Goal: Task Accomplishment & Management: Manage account settings

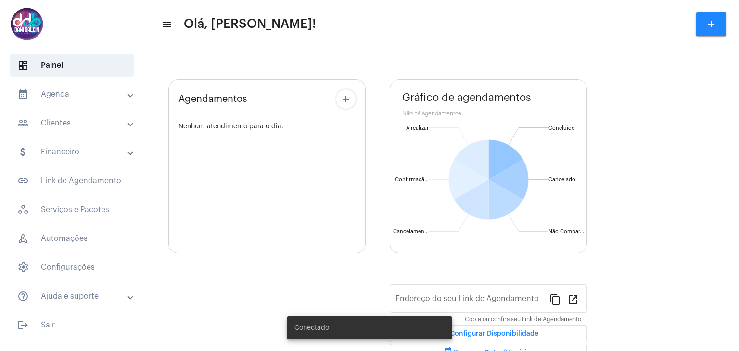
click at [61, 99] on mat-panel-title "calendar_month_outlined Agenda" at bounding box center [72, 95] width 111 height 12
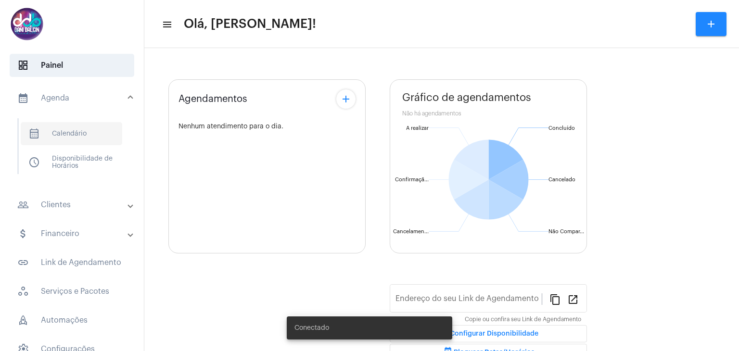
type input "https://neft.com.br/danielle-dalcin-benedetti"
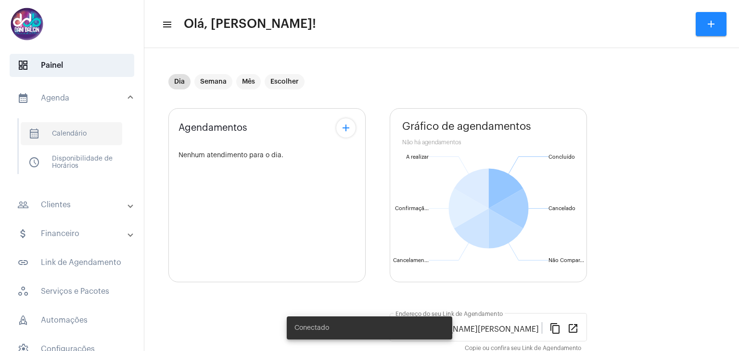
click at [62, 140] on span "calendar_month_outlined Calendário" at bounding box center [72, 133] width 102 height 23
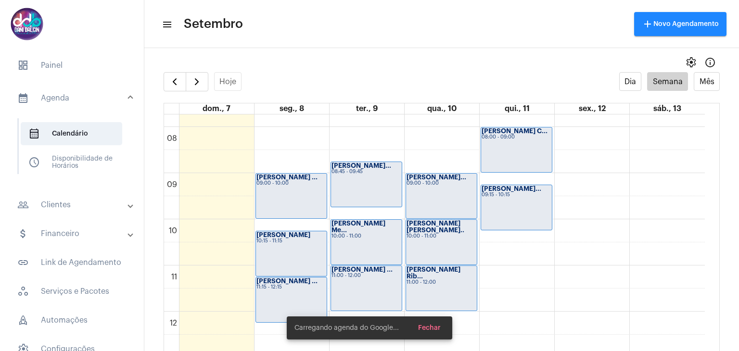
scroll to position [373, 0]
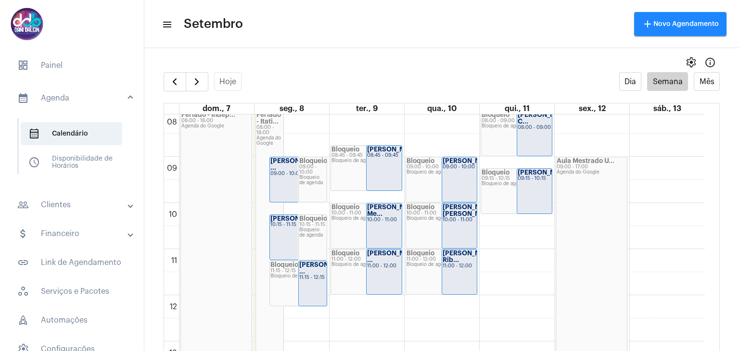
click at [274, 174] on div "Astrid Azevedo ... 09:00 - 10:00" at bounding box center [298, 179] width 56 height 45
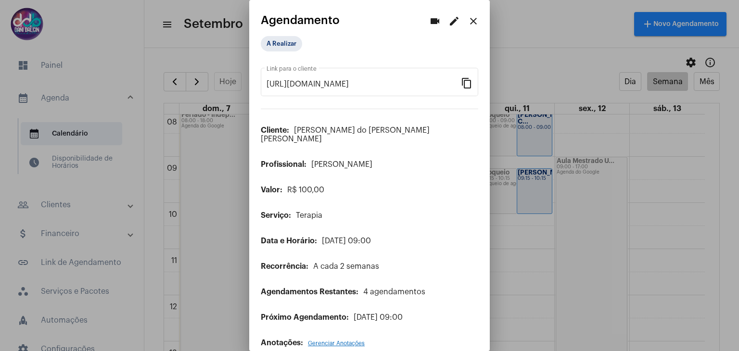
click at [448, 25] on mat-icon "edit" at bounding box center [454, 21] width 12 height 12
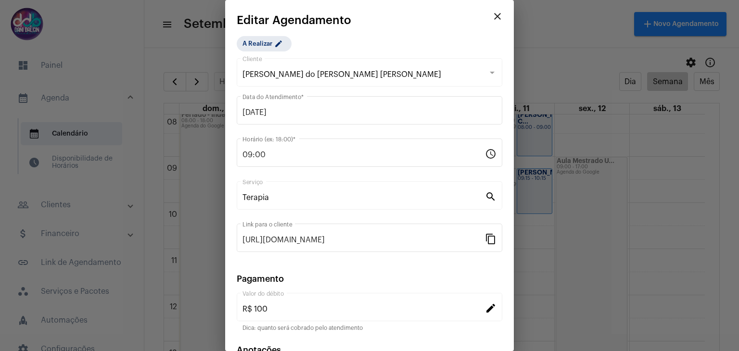
scroll to position [62, 0]
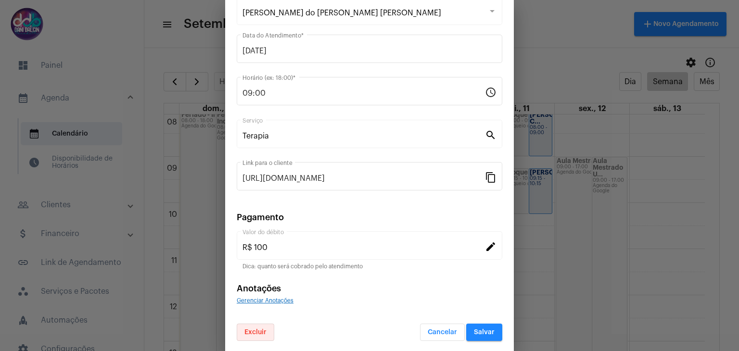
click at [262, 325] on button "Excluir" at bounding box center [256, 332] width 38 height 17
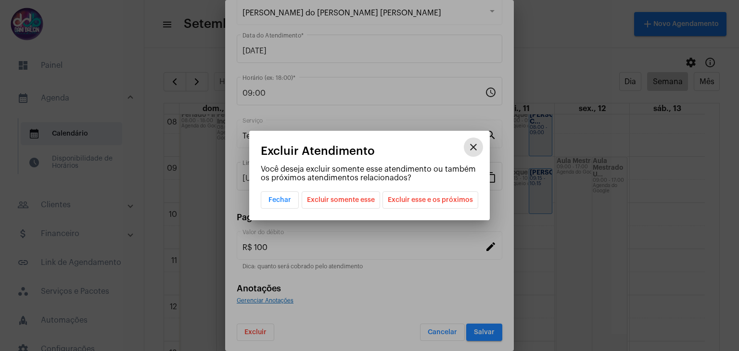
click at [402, 202] on span "Excluir esse e os próximos" at bounding box center [430, 200] width 85 height 16
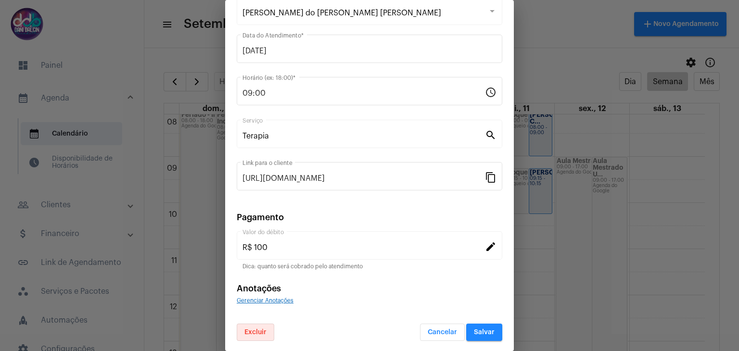
click at [466, 328] on button "Salvar" at bounding box center [484, 332] width 36 height 17
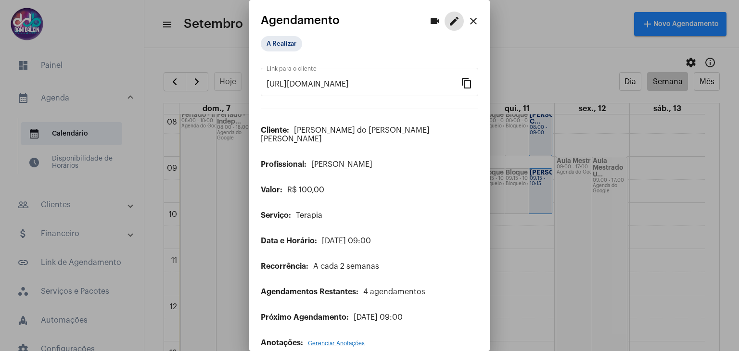
scroll to position [4, 0]
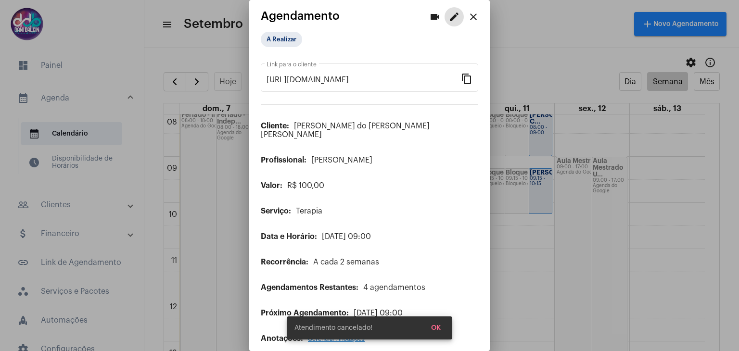
click at [435, 327] on span "OK" at bounding box center [436, 328] width 10 height 7
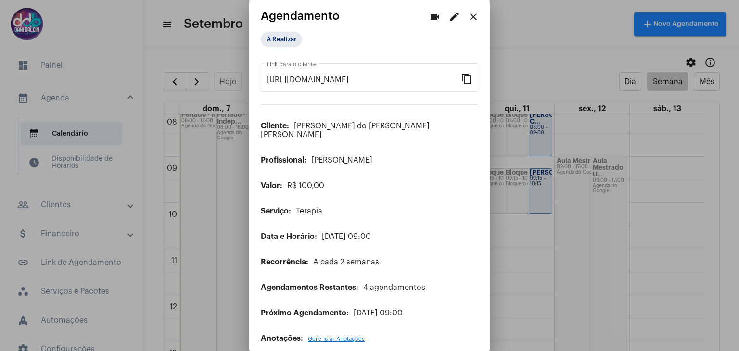
click at [468, 18] on mat-icon "close" at bounding box center [474, 17] width 12 height 12
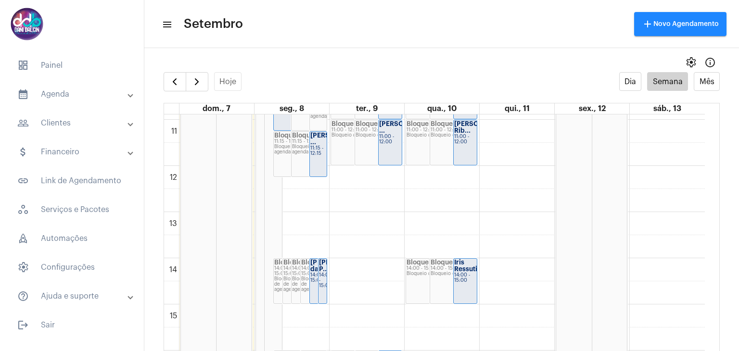
scroll to position [519, 0]
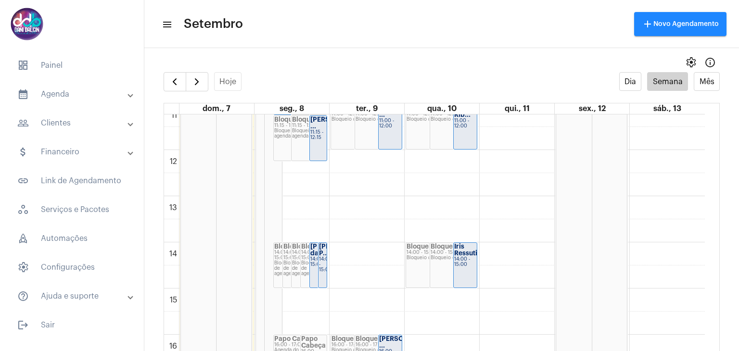
click at [312, 256] on strong "Bruna Angela da..." at bounding box center [337, 249] width 54 height 13
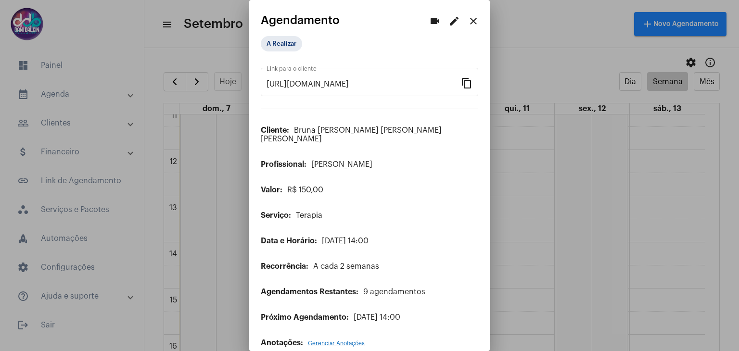
click at [449, 24] on mat-icon "edit" at bounding box center [454, 21] width 12 height 12
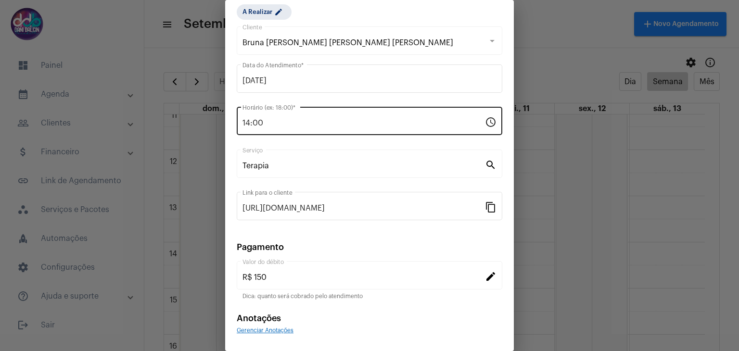
scroll to position [62, 0]
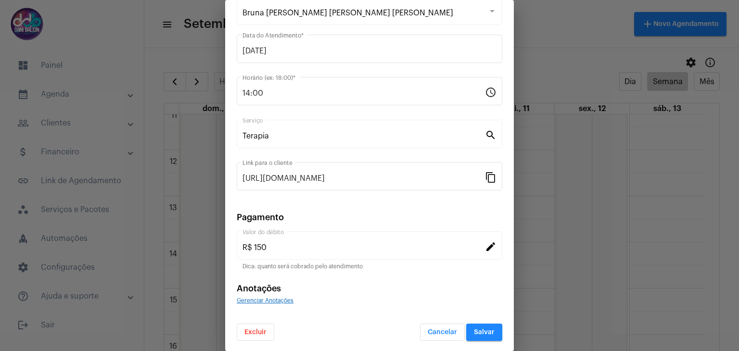
click at [244, 330] on span "Excluir" at bounding box center [255, 332] width 22 height 7
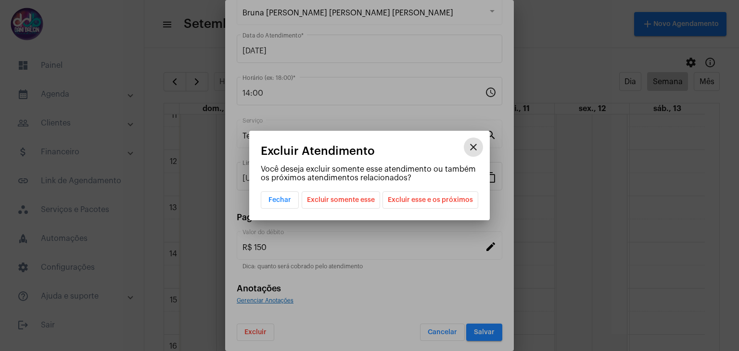
click at [444, 203] on span "Excluir esse e os próximos" at bounding box center [430, 200] width 85 height 16
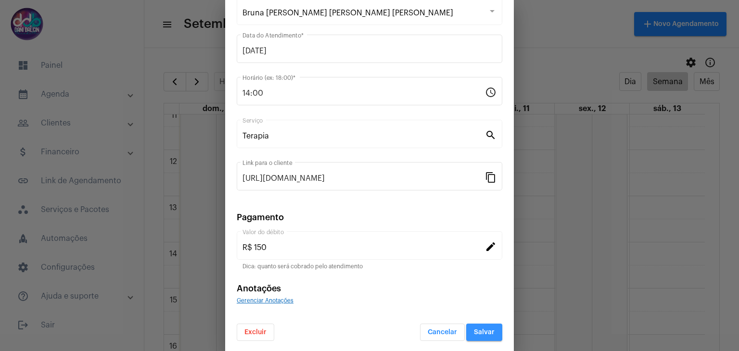
click at [479, 335] on button "Salvar" at bounding box center [484, 332] width 36 height 17
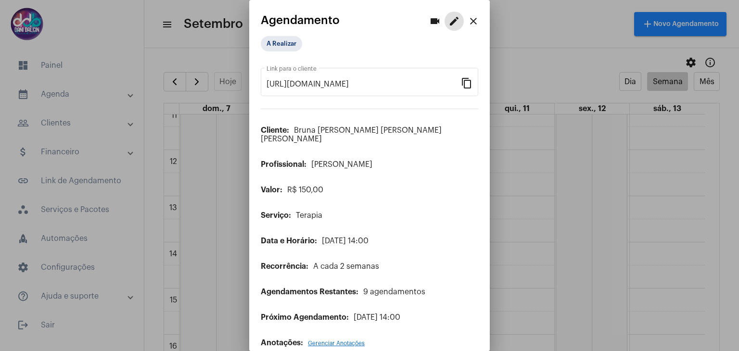
click at [468, 22] on mat-icon "close" at bounding box center [474, 21] width 12 height 12
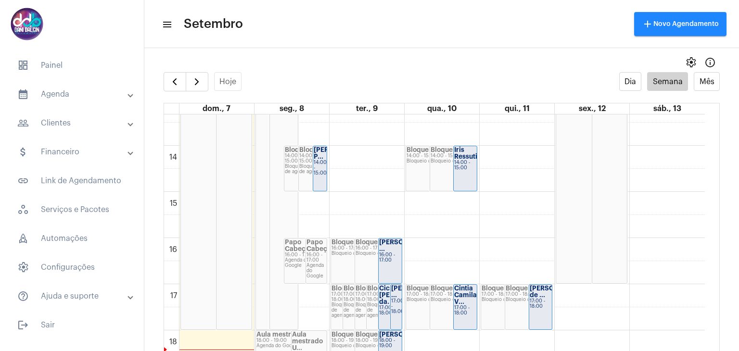
scroll to position [663, 0]
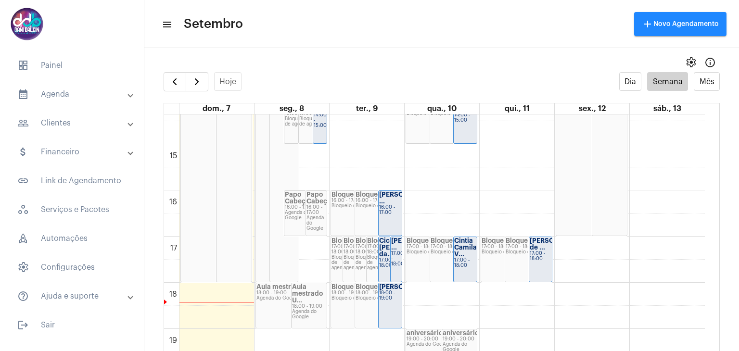
click at [397, 251] on div "[PERSON_NAME] ..." at bounding box center [396, 244] width 10 height 13
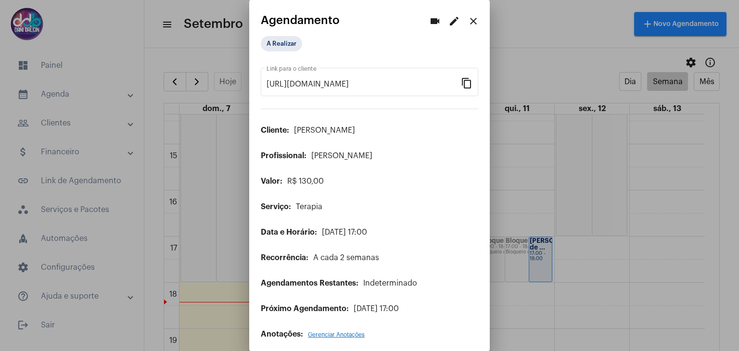
click at [450, 23] on mat-icon "edit" at bounding box center [454, 21] width 12 height 12
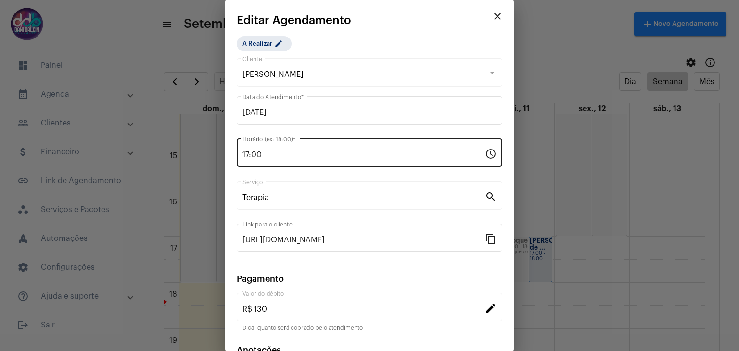
click at [298, 148] on div "17:00 Horário (ex: 18:00) *" at bounding box center [364, 152] width 243 height 30
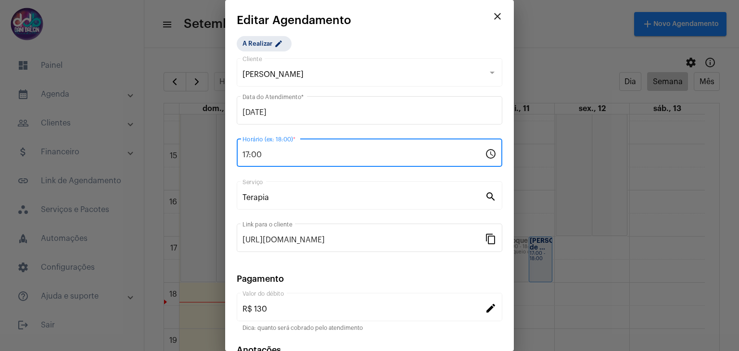
click at [290, 154] on input "17:00" at bounding box center [364, 155] width 243 height 9
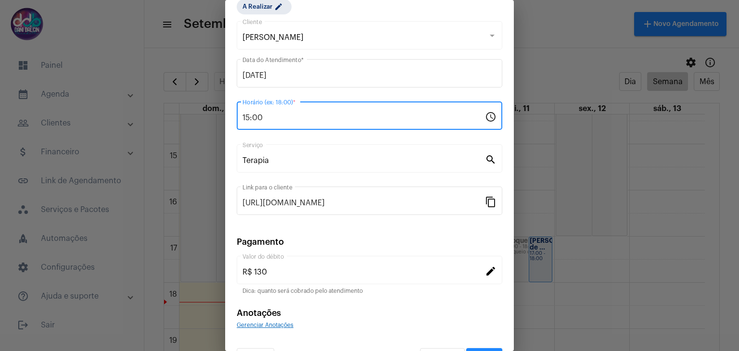
scroll to position [62, 0]
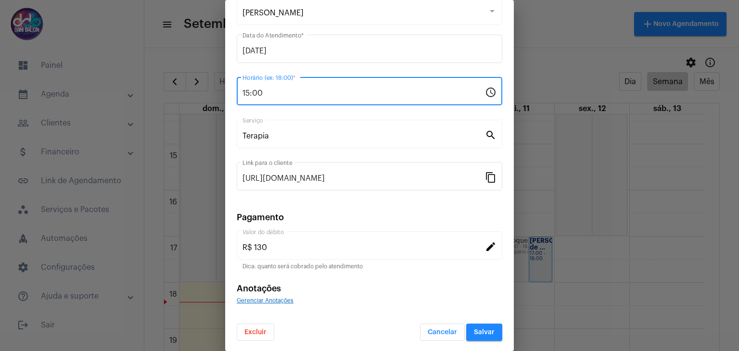
type input "15:00"
click at [484, 332] on span "Salvar" at bounding box center [484, 332] width 21 height 7
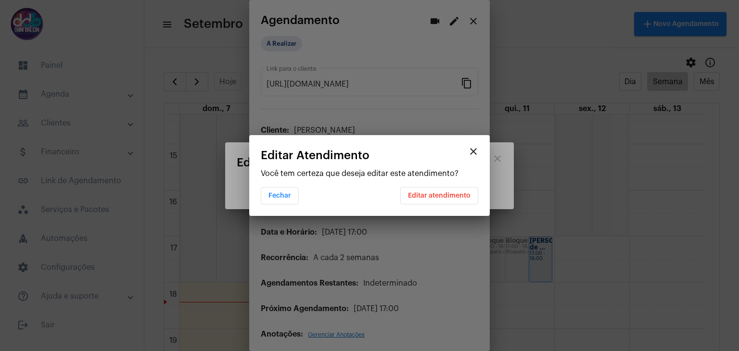
scroll to position [0, 0]
click at [441, 190] on button "Editar atendimento" at bounding box center [439, 195] width 78 height 17
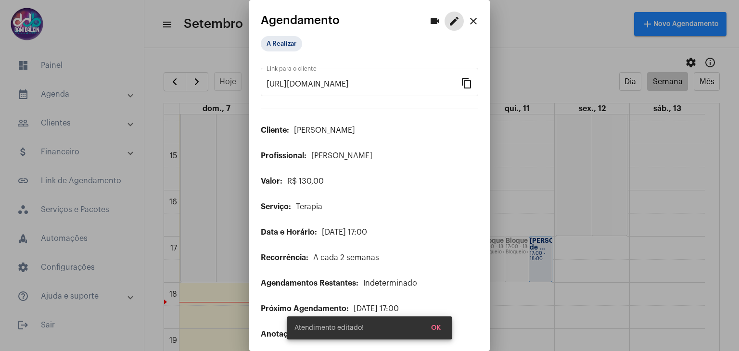
click at [472, 24] on mat-icon "close" at bounding box center [474, 21] width 12 height 12
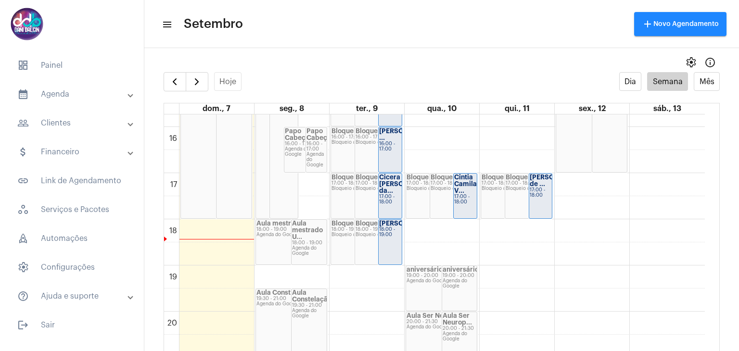
scroll to position [708, 0]
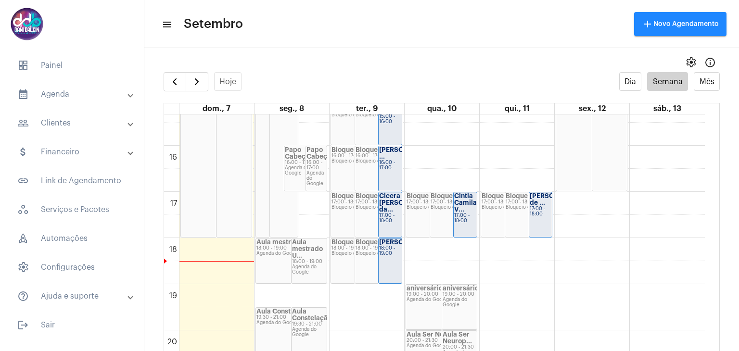
click at [71, 121] on mat-panel-title "people_outline Clientes" at bounding box center [72, 123] width 111 height 12
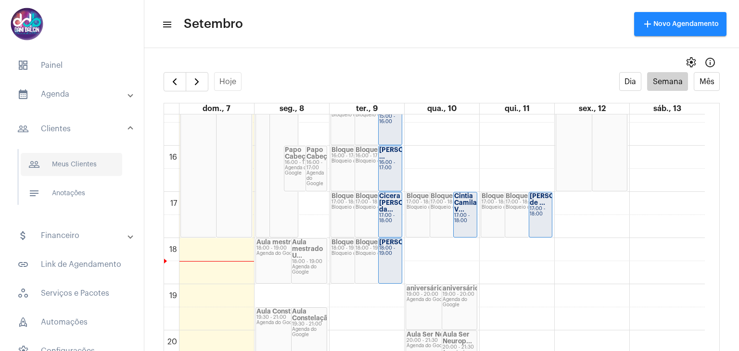
click at [68, 170] on span "people_outline Meus Clientes" at bounding box center [72, 164] width 102 height 23
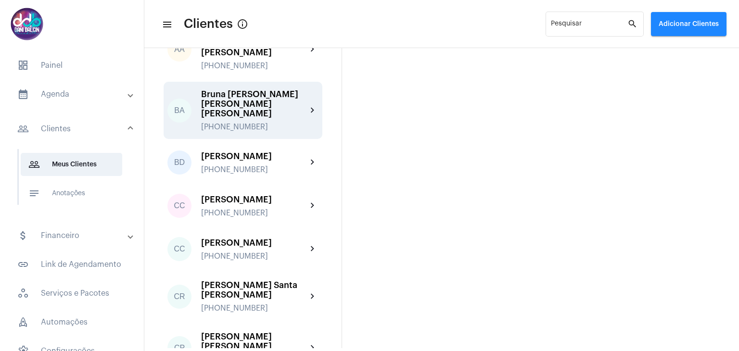
scroll to position [241, 0]
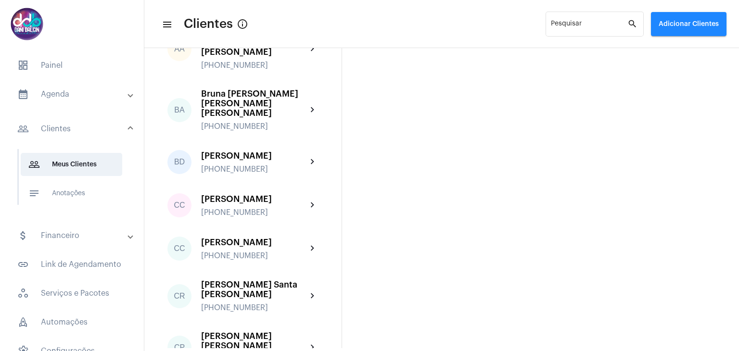
click at [72, 99] on mat-panel-title "calendar_month_outlined Agenda" at bounding box center [72, 95] width 111 height 12
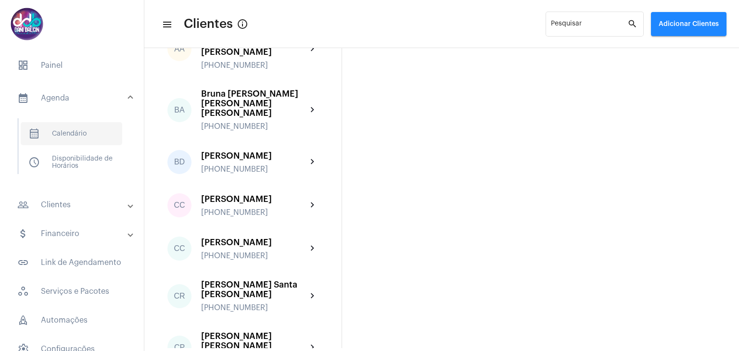
click at [76, 138] on span "calendar_month_outlined Calendário" at bounding box center [72, 133] width 102 height 23
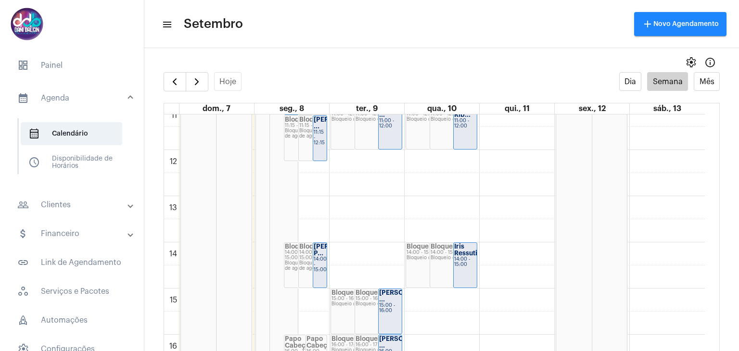
scroll to position [615, 0]
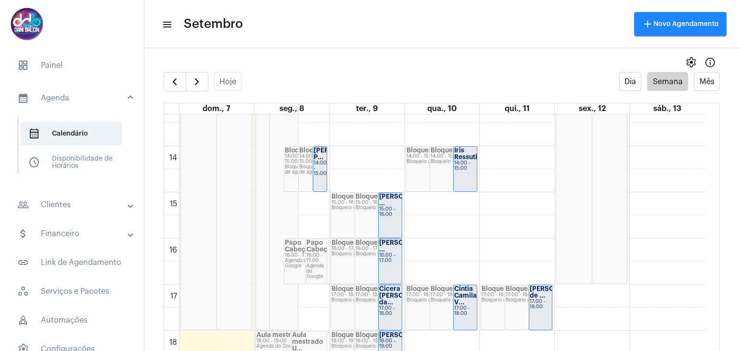
click at [460, 198] on div "00 01 02 03 04 05 06 07 08 09 10 11 12 13 14 15 16 17 18 19 20 21 22 23 Feriado…" at bounding box center [434, 54] width 541 height 1109
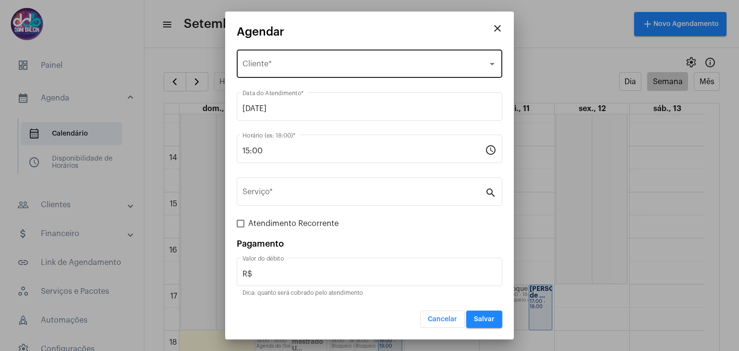
click at [310, 60] on div "Selecione o Cliente Cliente *" at bounding box center [370, 63] width 254 height 30
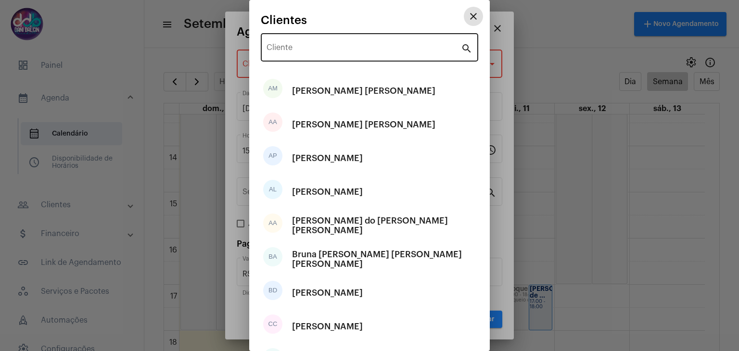
click at [314, 52] on input "Cliente" at bounding box center [364, 49] width 194 height 9
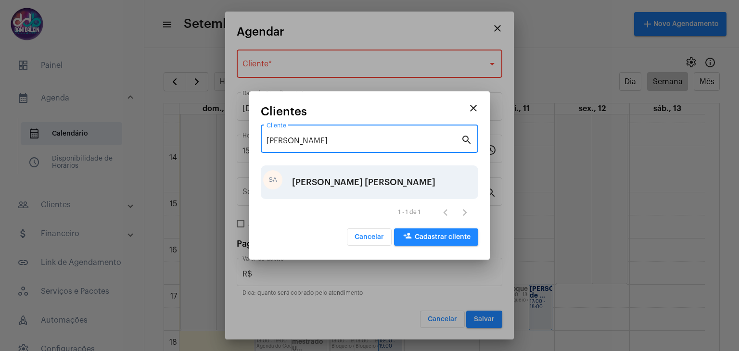
type input "Silvia"
click at [347, 187] on div "Silvia Angela da Silva Rodrigues" at bounding box center [363, 182] width 143 height 29
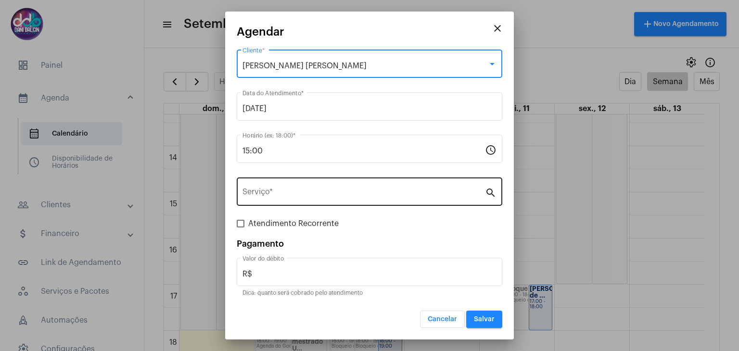
click at [312, 193] on input "Serviço *" at bounding box center [364, 194] width 243 height 9
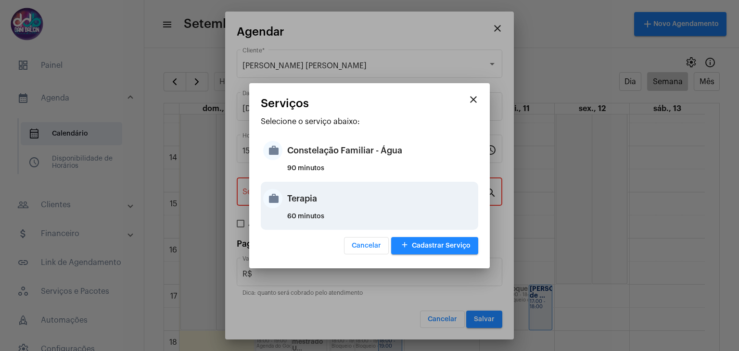
click at [292, 197] on div "Terapia" at bounding box center [381, 198] width 189 height 29
type input "Terapia"
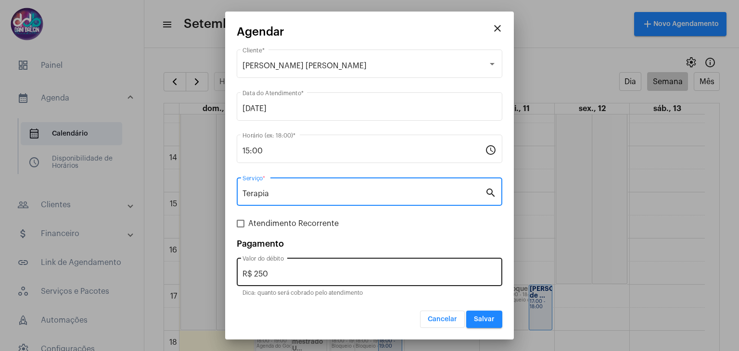
click at [316, 270] on input "R$ 250" at bounding box center [370, 274] width 254 height 9
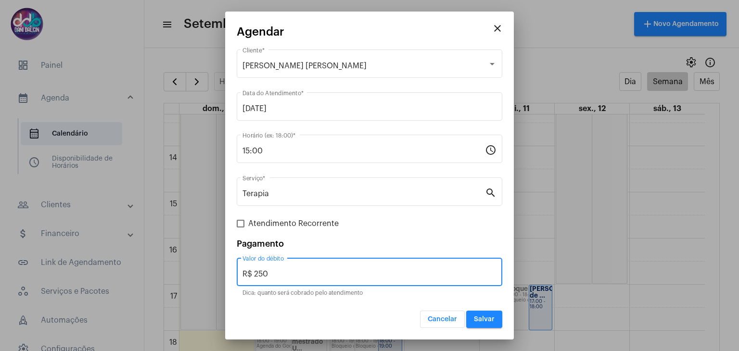
click at [316, 270] on input "R$ 250" at bounding box center [370, 274] width 254 height 9
type input "R$ 150"
click at [477, 320] on span "Salvar" at bounding box center [484, 319] width 21 height 7
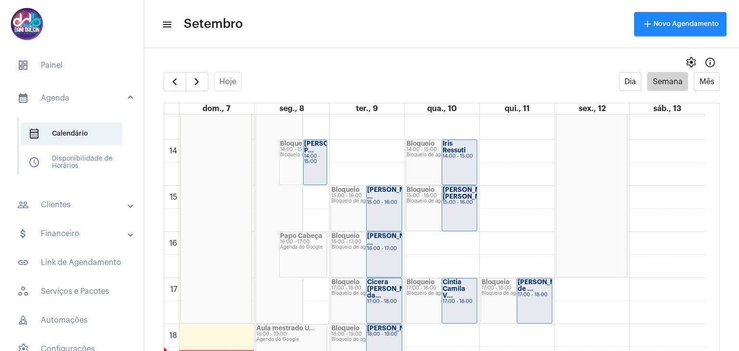
scroll to position [711, 0]
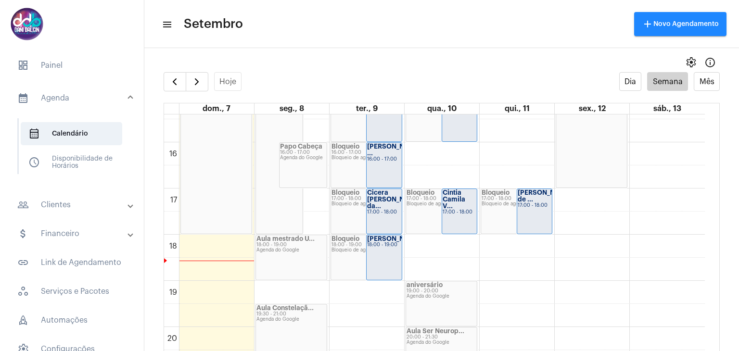
click at [528, 205] on div "17:00 - 18:00" at bounding box center [535, 205] width 34 height 5
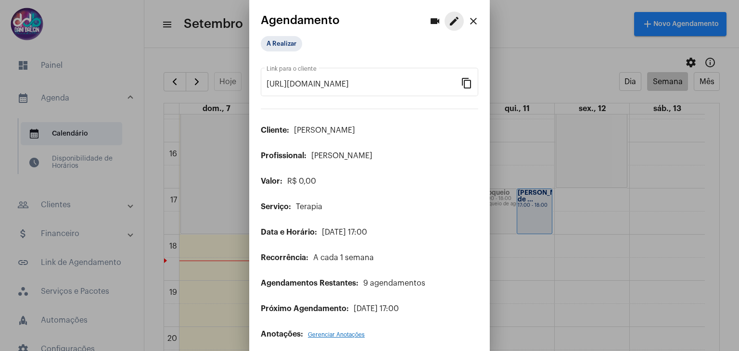
click at [448, 25] on mat-icon "edit" at bounding box center [454, 21] width 12 height 12
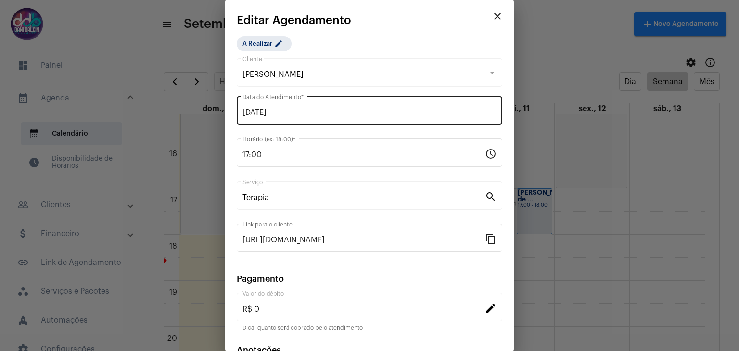
click at [286, 107] on div "11/09/2025 Data do Atendimento *" at bounding box center [370, 109] width 254 height 30
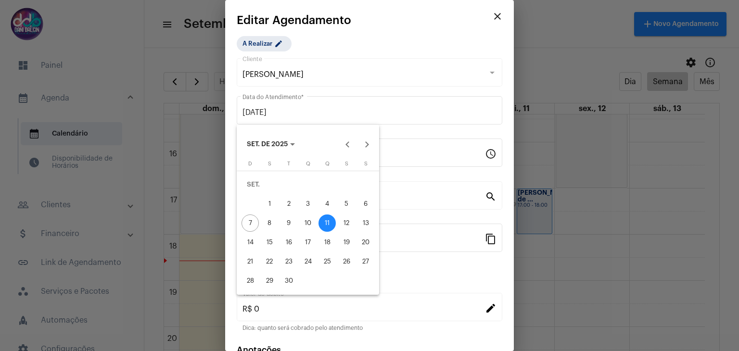
click at [310, 222] on div "10" at bounding box center [307, 223] width 17 height 17
type input "10/09/2025"
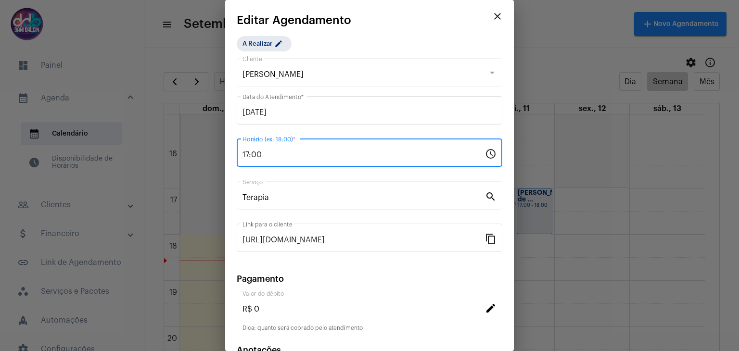
click at [288, 153] on input "17:00" at bounding box center [364, 155] width 243 height 9
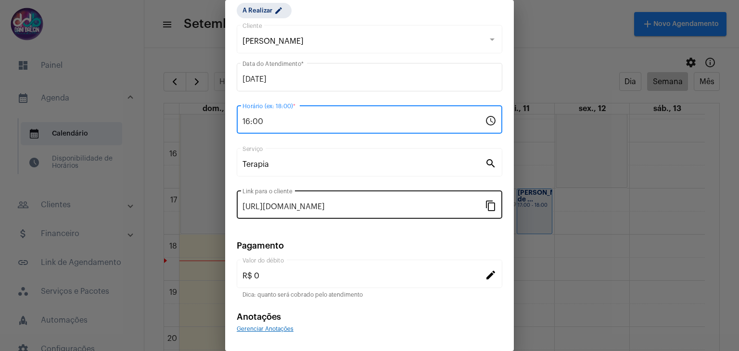
scroll to position [62, 0]
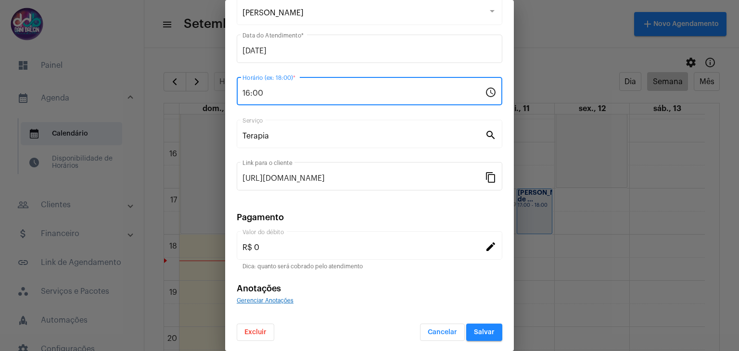
type input "16:00"
click at [474, 333] on span "Salvar" at bounding box center [484, 332] width 21 height 7
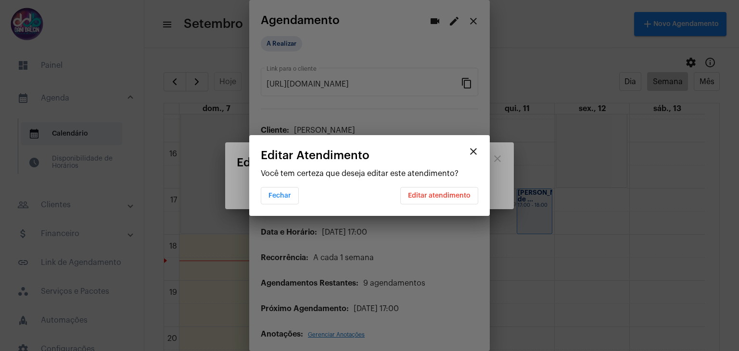
scroll to position [0, 0]
click at [451, 195] on span "Editar atendimento" at bounding box center [439, 195] width 63 height 7
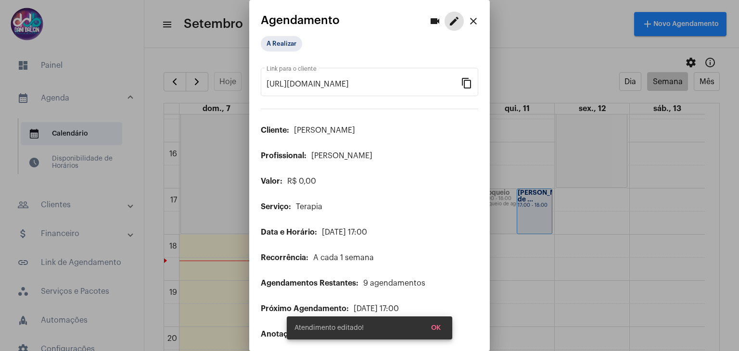
click at [468, 22] on mat-icon "close" at bounding box center [474, 21] width 12 height 12
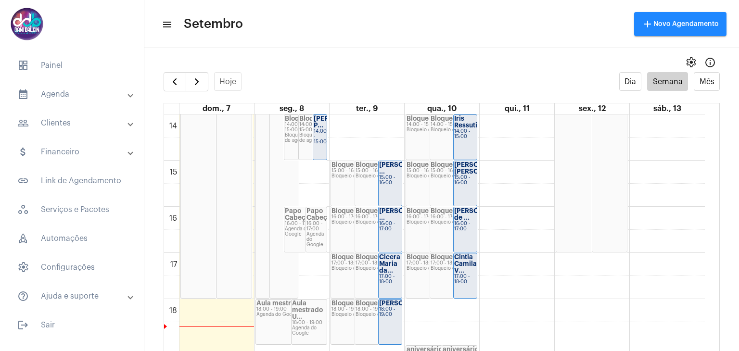
scroll to position [711, 0]
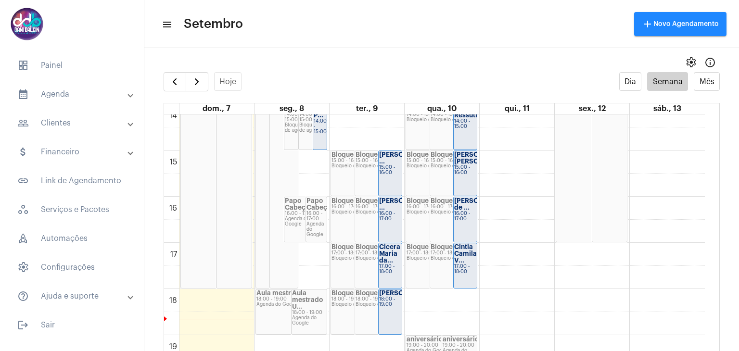
scroll to position [663, 0]
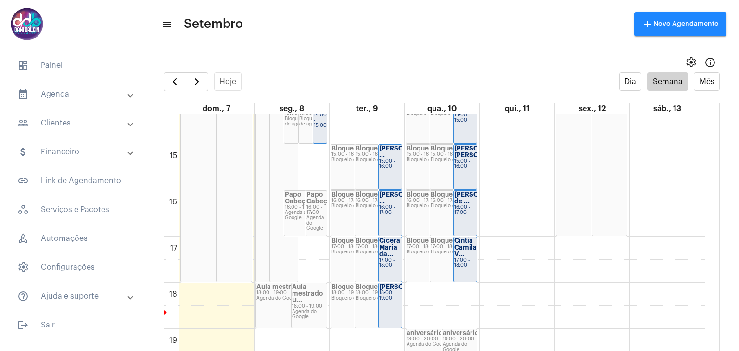
click at [468, 216] on div "16:00 - 17:00" at bounding box center [465, 210] width 22 height 11
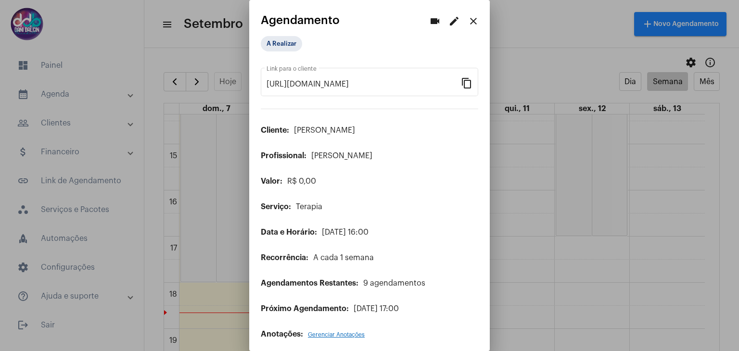
click at [448, 20] on mat-icon "edit" at bounding box center [454, 21] width 12 height 12
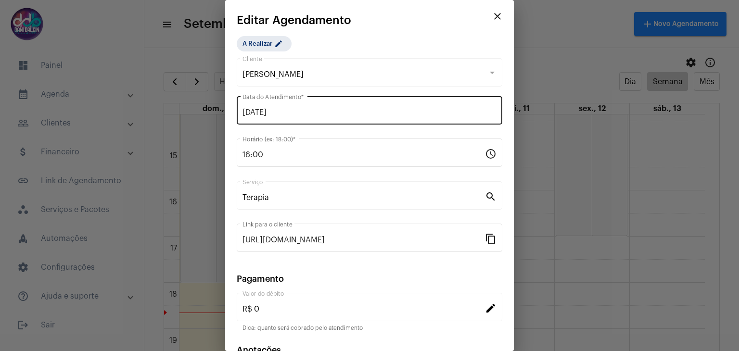
click at [280, 109] on input "10/09/2025" at bounding box center [370, 112] width 254 height 9
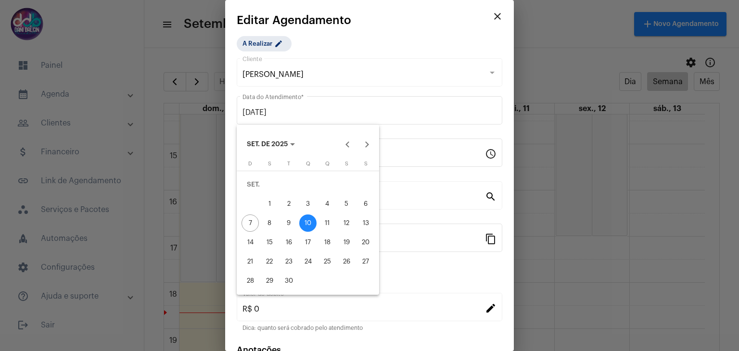
click at [323, 219] on div "11" at bounding box center [327, 223] width 17 height 17
type input "11/09/2025"
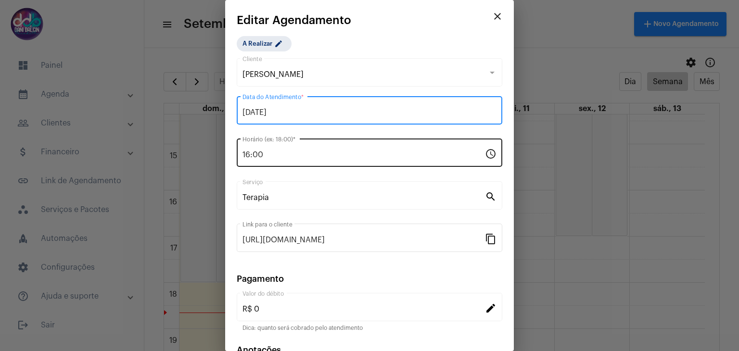
click at [271, 153] on input "16:00" at bounding box center [364, 155] width 243 height 9
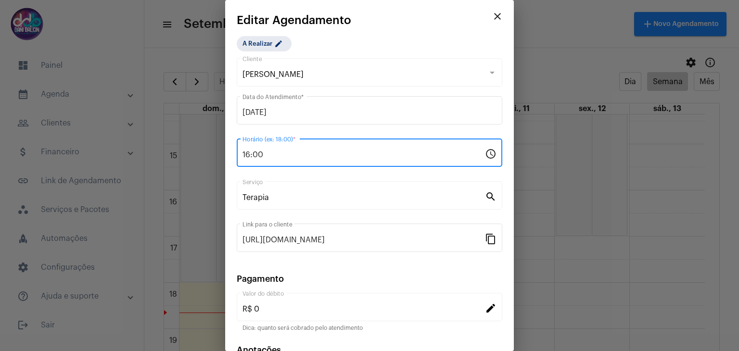
click at [271, 153] on input "16:00" at bounding box center [364, 155] width 243 height 9
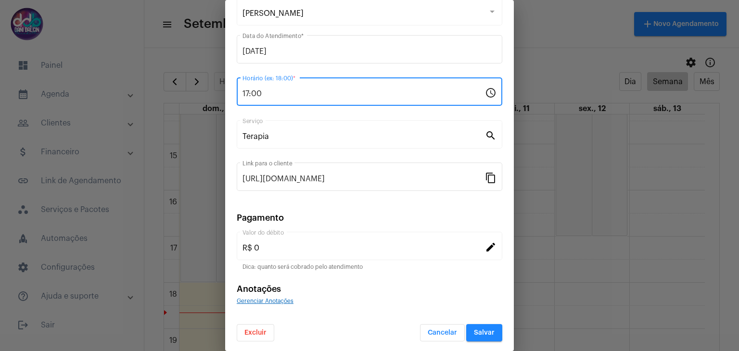
scroll to position [62, 0]
type input "17:00"
click at [480, 334] on button "Salvar" at bounding box center [484, 332] width 36 height 17
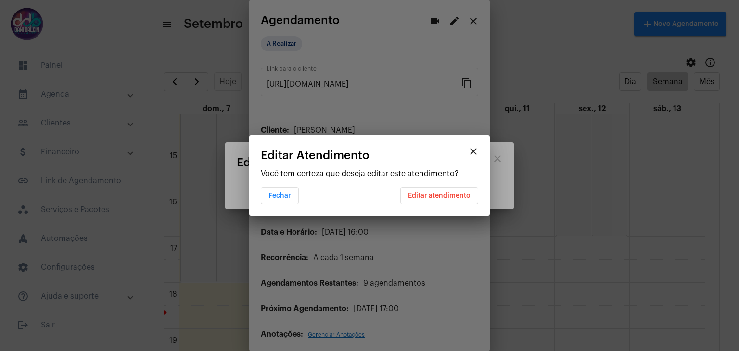
scroll to position [0, 0]
click at [445, 200] on button "Editar atendimento" at bounding box center [439, 195] width 78 height 17
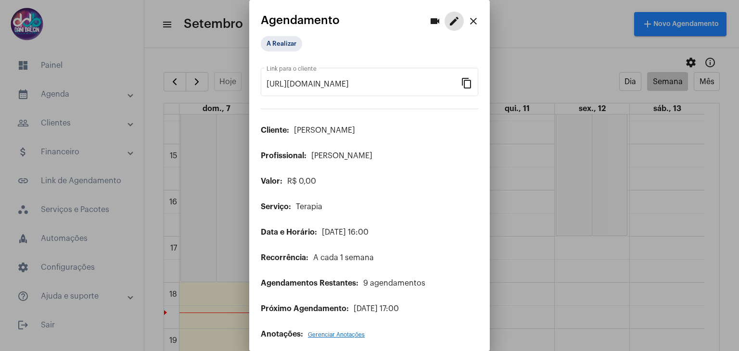
click at [473, 21] on button "close" at bounding box center [473, 21] width 19 height 19
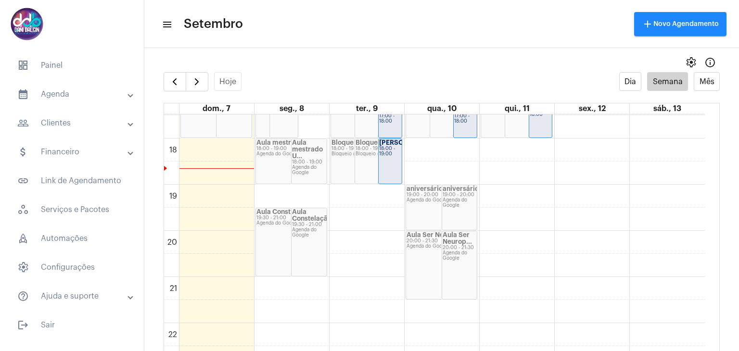
scroll to position [759, 0]
